Goal: Find specific page/section: Find specific page/section

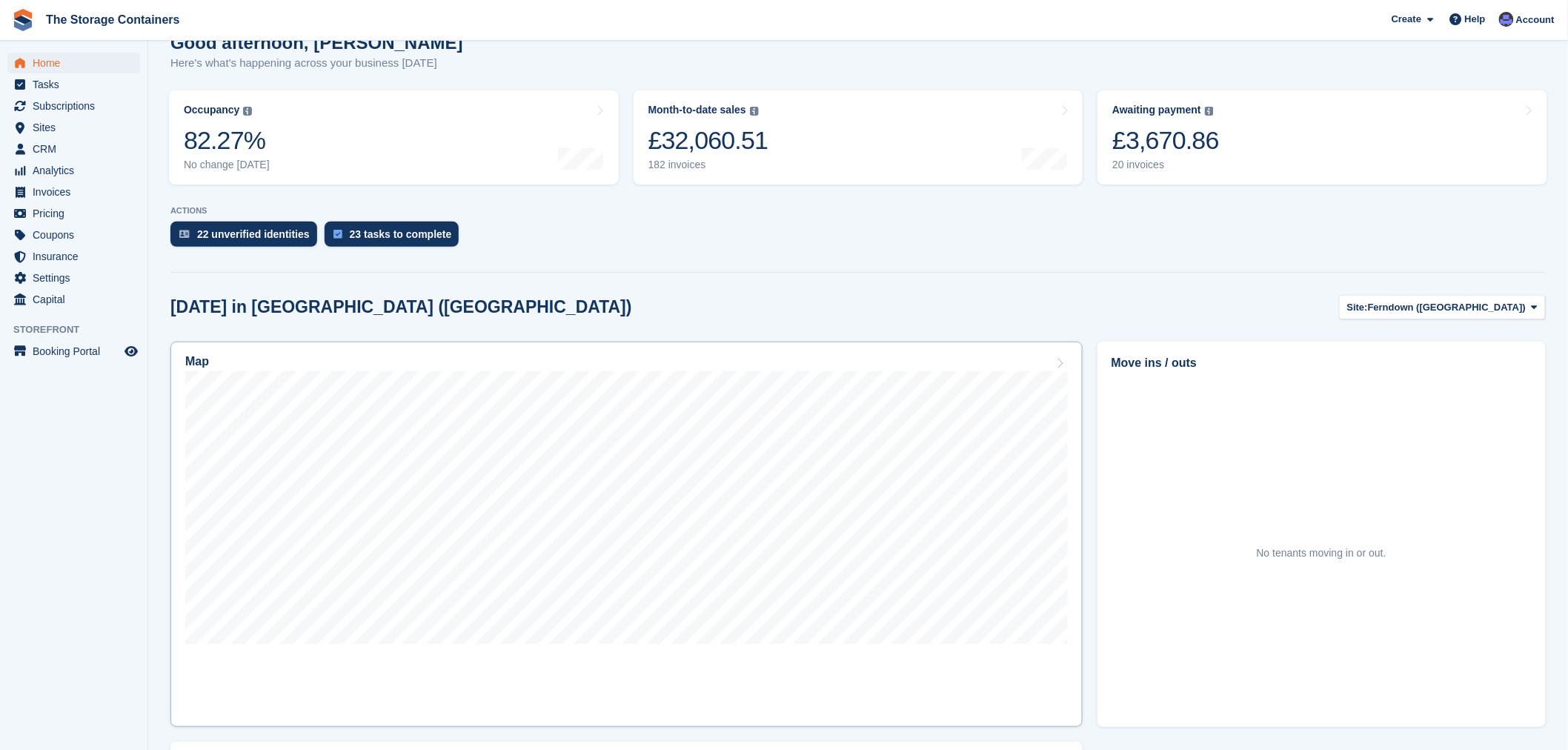
scroll to position [164, 0]
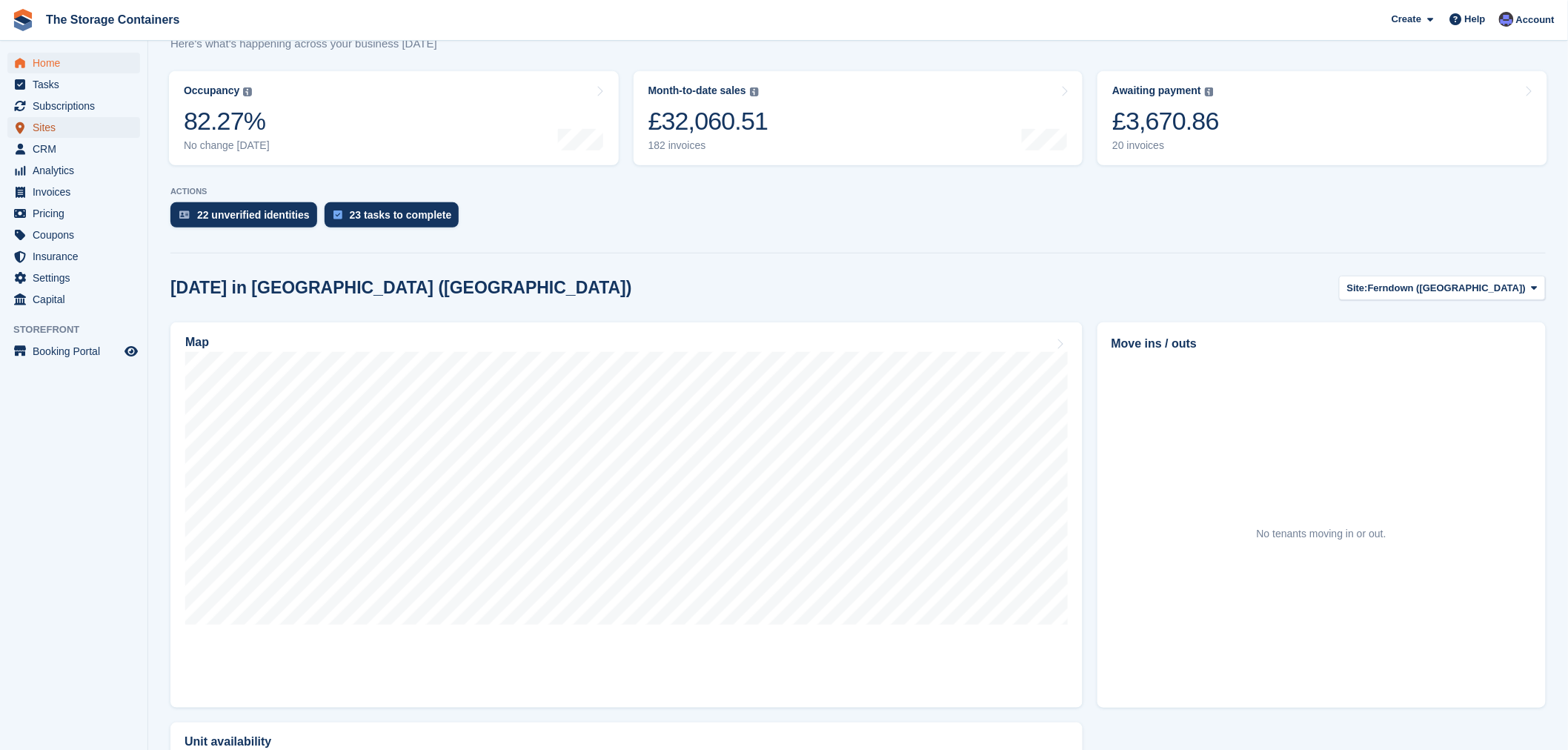
click at [61, 128] on span "Sites" at bounding box center [77, 127] width 89 height 20
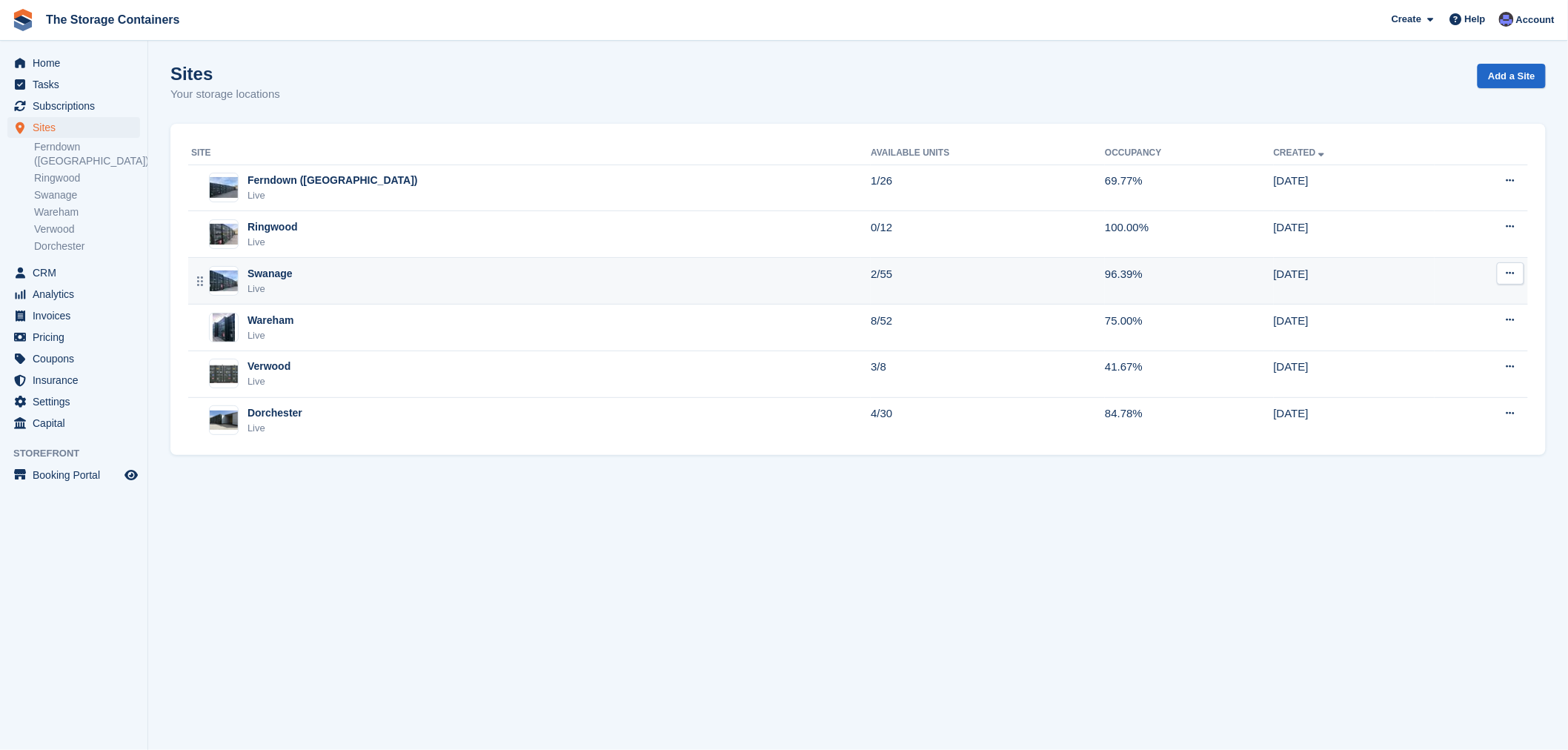
click at [426, 278] on div "Swanage Live" at bounding box center [531, 281] width 680 height 31
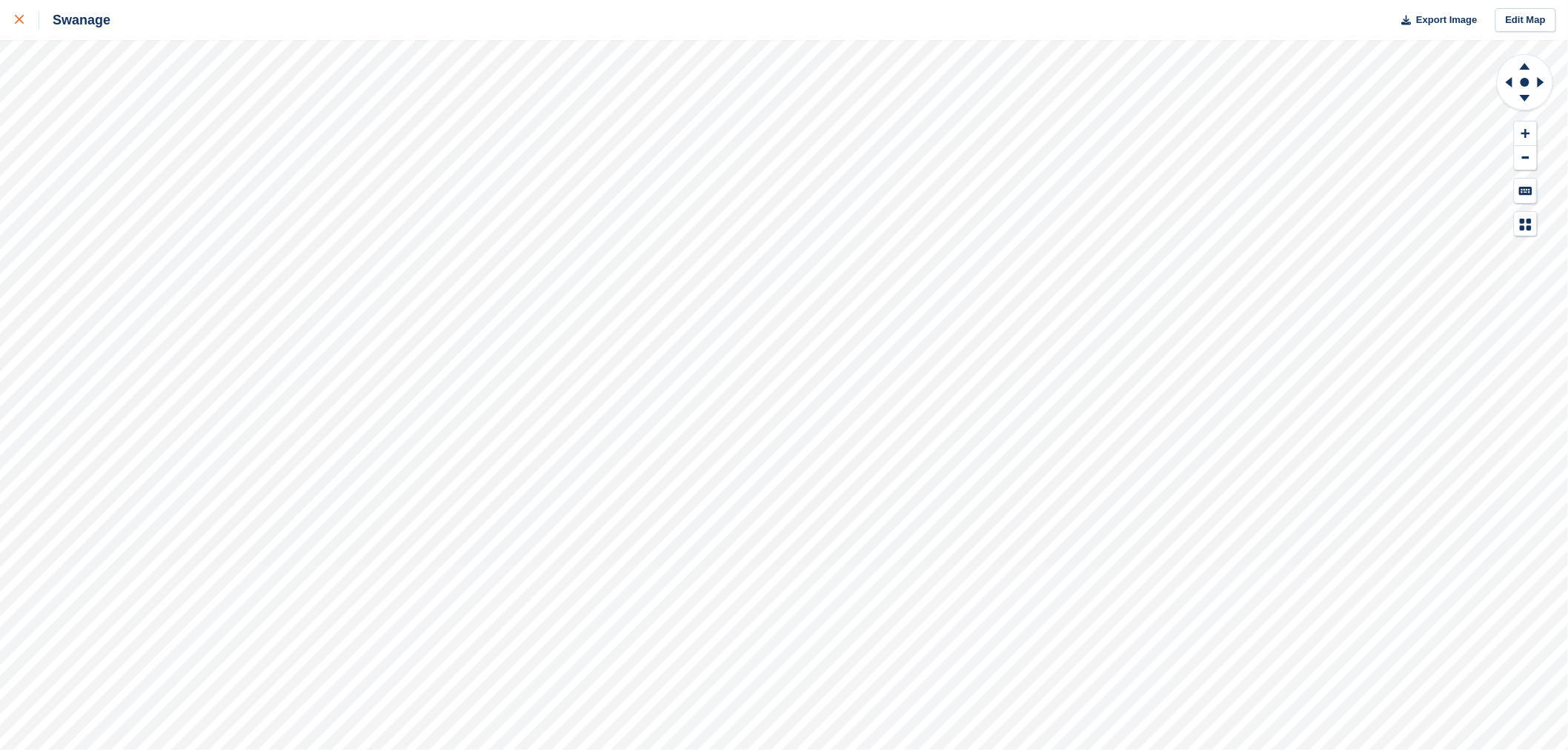
click at [20, 25] on div at bounding box center [27, 19] width 24 height 18
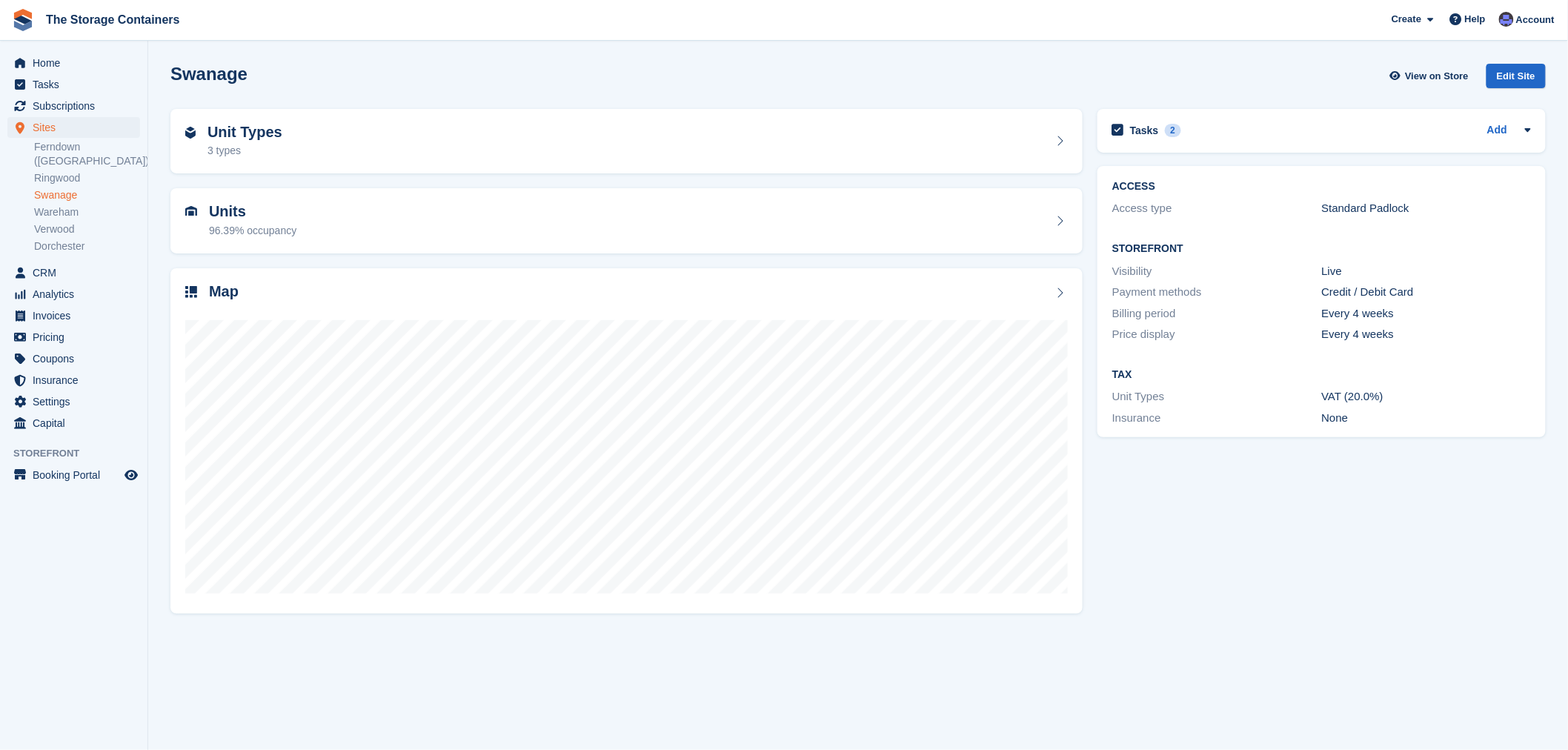
click at [1253, 586] on div "Tasks 2 Add Has Jason emptied the container/account up to date? returned fob - …" at bounding box center [1321, 360] width 463 height 518
click at [1228, 512] on div "Tasks 2 Add Has Jason emptied the container/account up to date? returned fob - …" at bounding box center [1321, 360] width 463 height 518
